Goal: Task Accomplishment & Management: Use online tool/utility

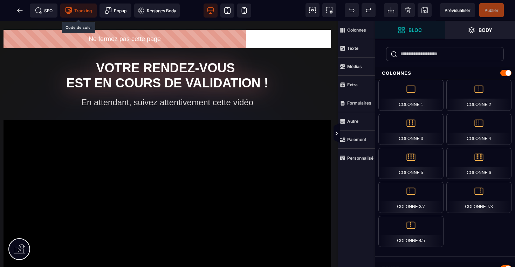
click at [70, 12] on icon at bounding box center [69, 10] width 6 height 6
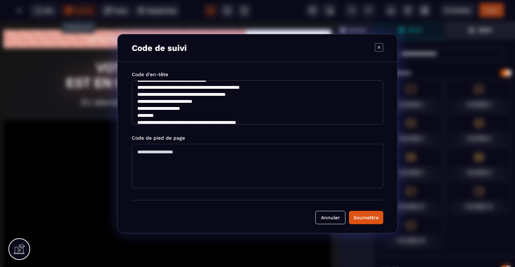
scroll to position [84, 0]
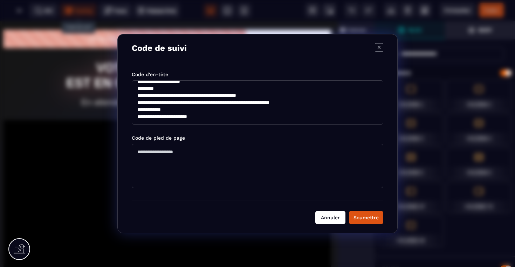
click at [326, 219] on button "Annuler" at bounding box center [330, 217] width 30 height 13
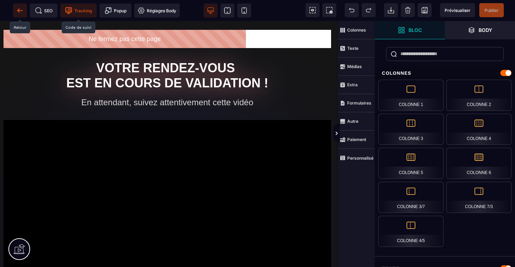
click at [17, 10] on icon at bounding box center [19, 10] width 7 height 7
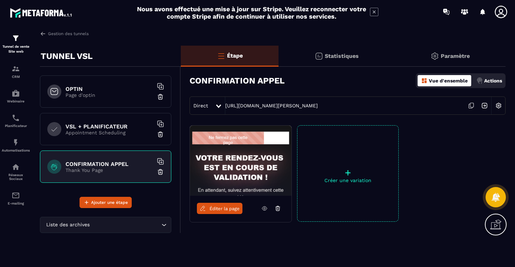
click at [109, 96] on p "Page d'optin" at bounding box center [110, 95] width 88 height 6
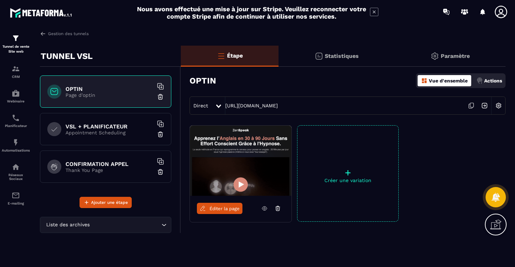
click at [263, 209] on icon at bounding box center [265, 208] width 6 height 6
